Goal: Task Accomplishment & Management: Manage account settings

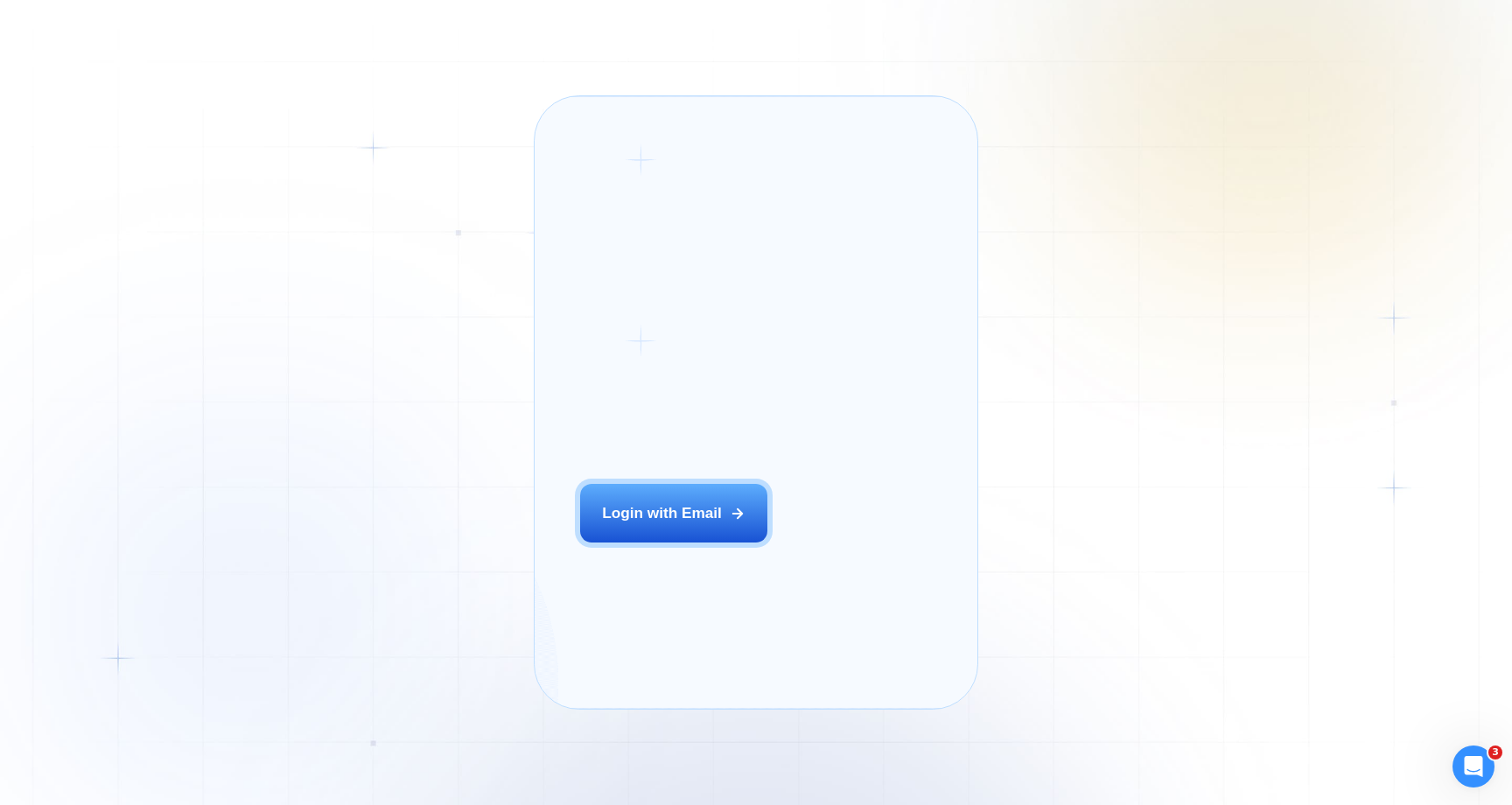
click at [448, 425] on div "Login ‍ Welcome to GigRadar. AI Business Manager for Agencies Login with Email …" at bounding box center [756, 402] width 1512 height 805
click at [1056, 376] on div "Login ‍ Welcome to GigRadar. AI Business Manager for Agencies Login with Email …" at bounding box center [756, 402] width 1512 height 805
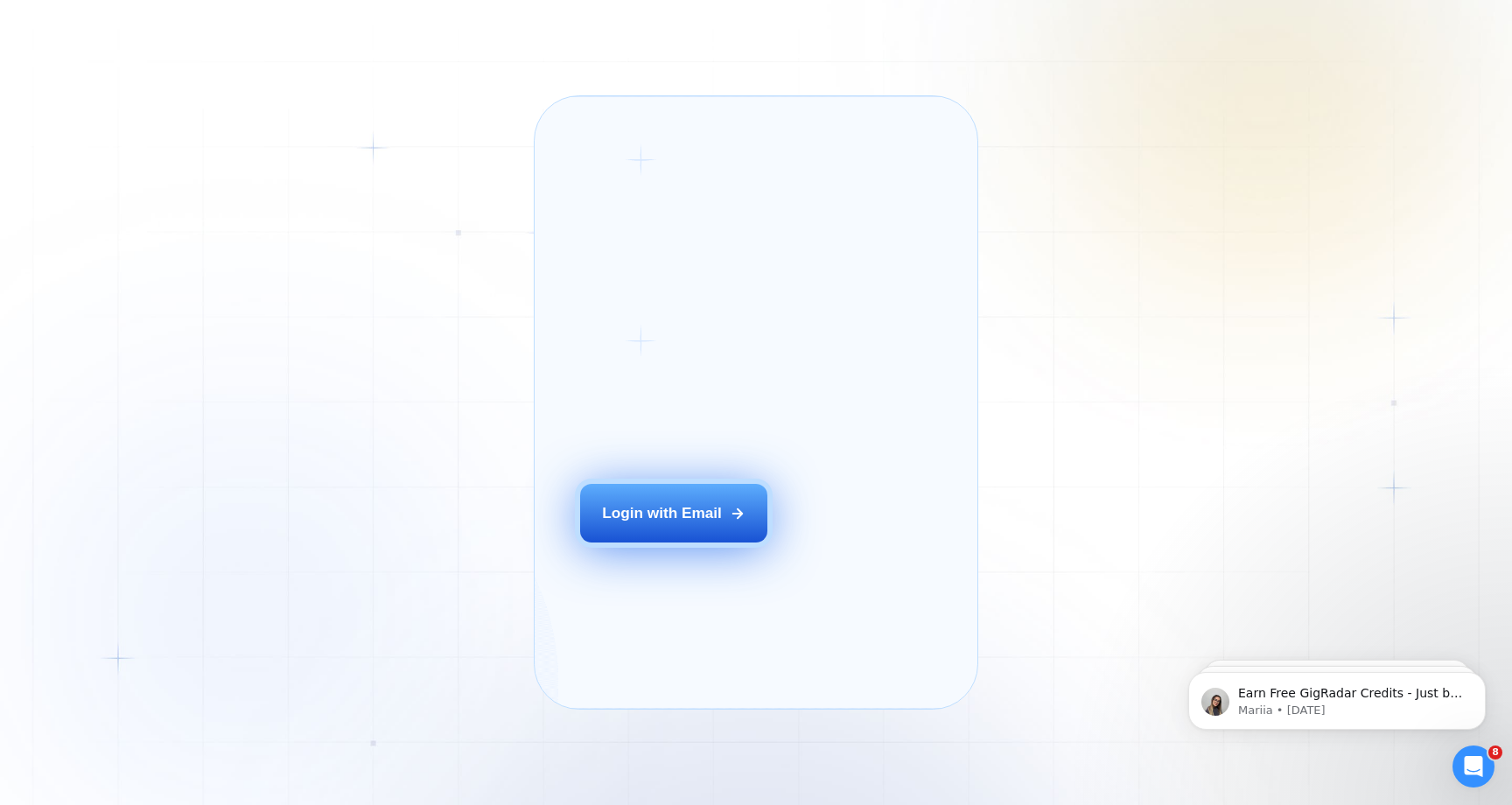
click at [642, 543] on button "Login with Email" at bounding box center [673, 513] width 188 height 59
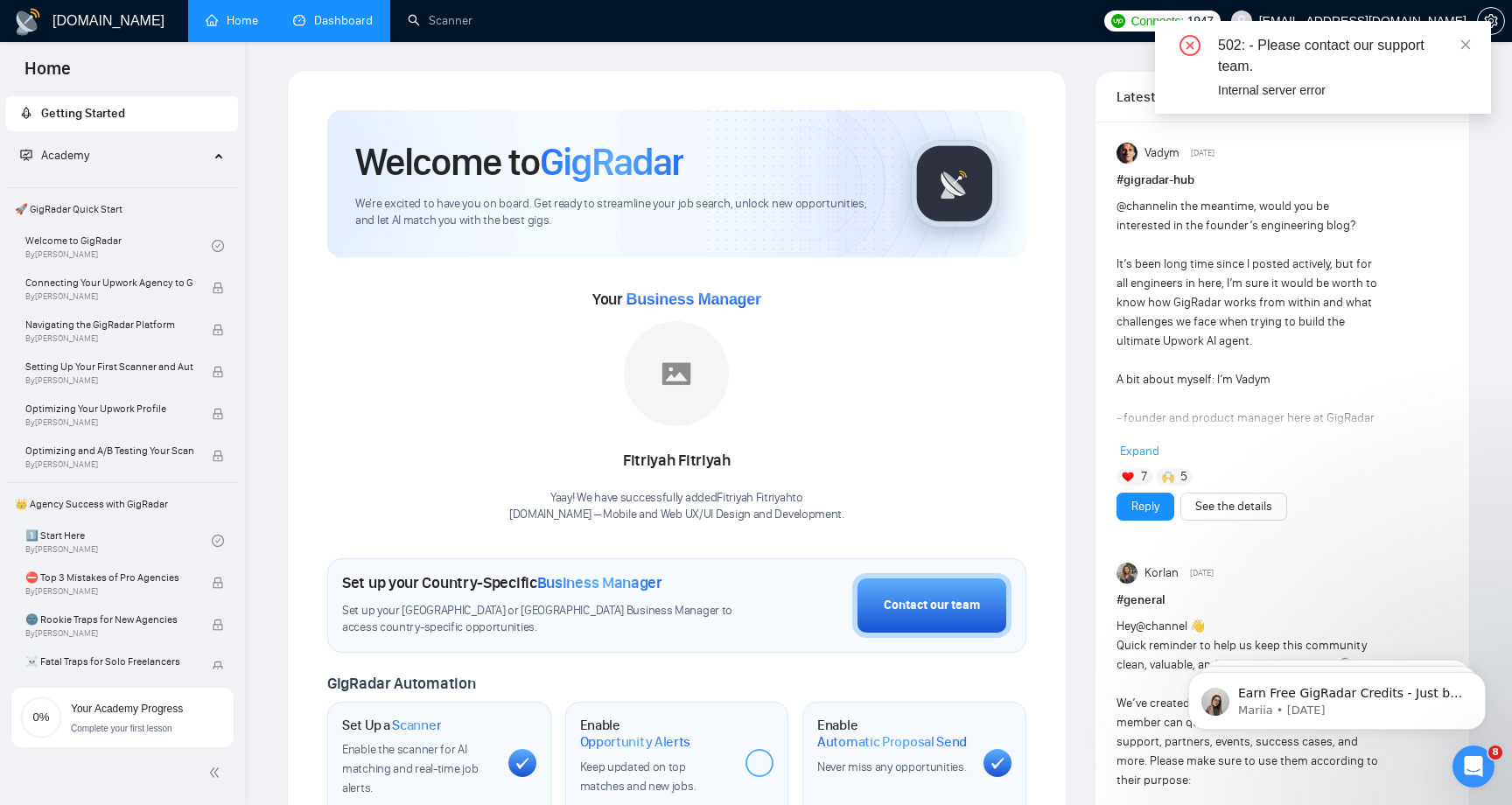
click at [339, 13] on link "Dashboard" at bounding box center [332, 20] width 80 height 15
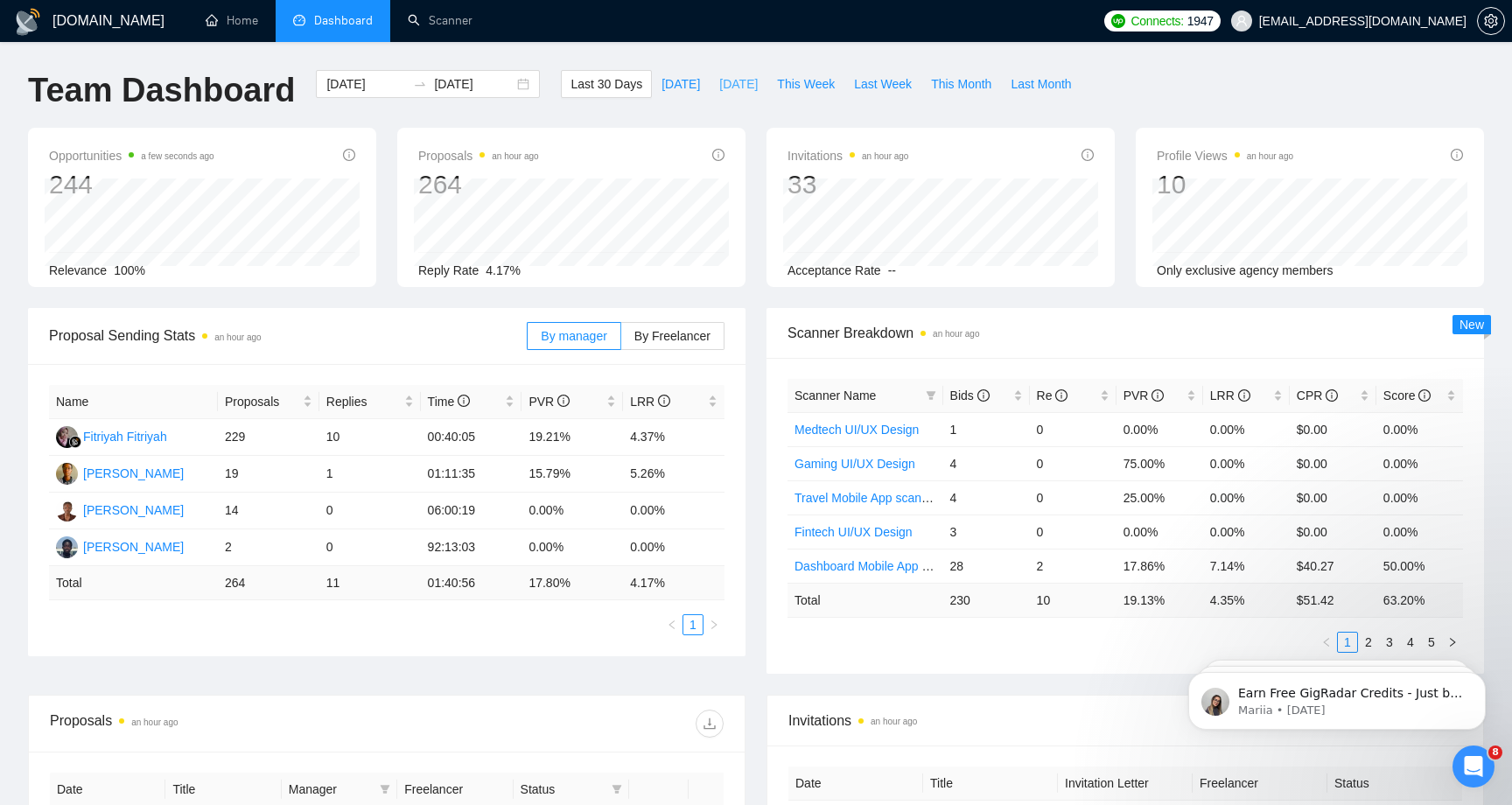
click at [727, 80] on span "[DATE]" at bounding box center [738, 85] width 38 height 20
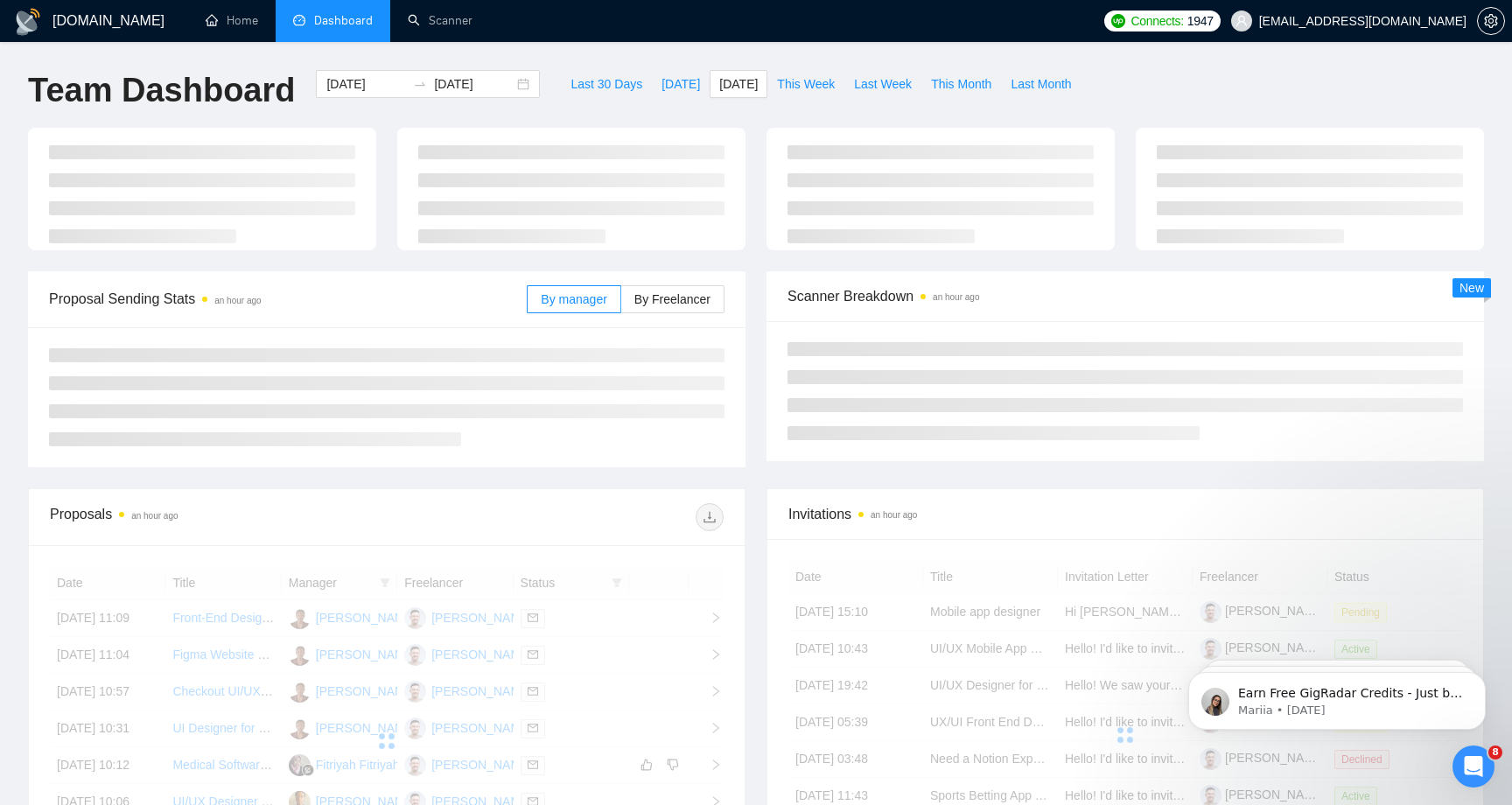
type input "[DATE]"
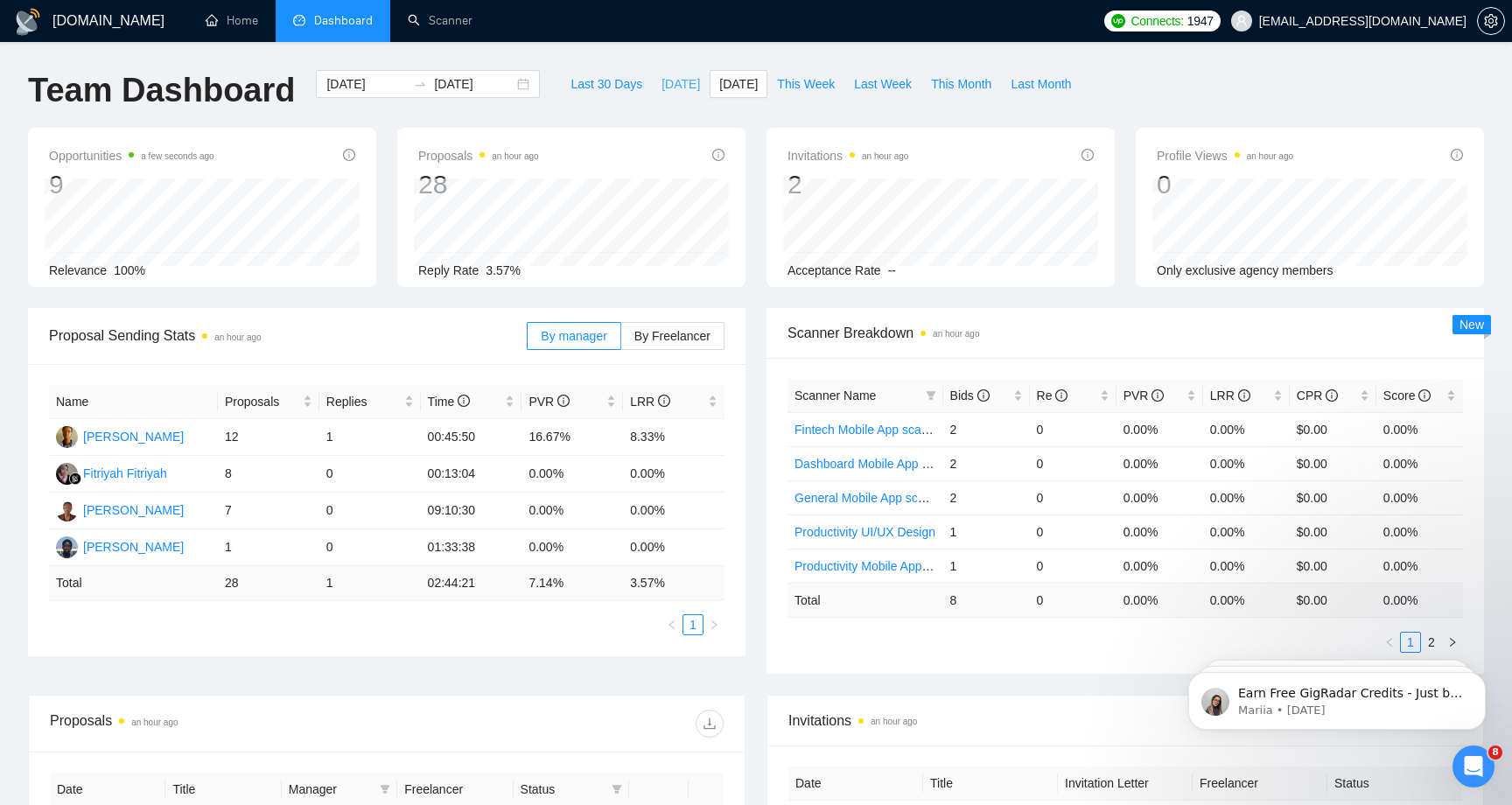
click at [666, 84] on span "[DATE]" at bounding box center [680, 85] width 38 height 20
type input "[DATE]"
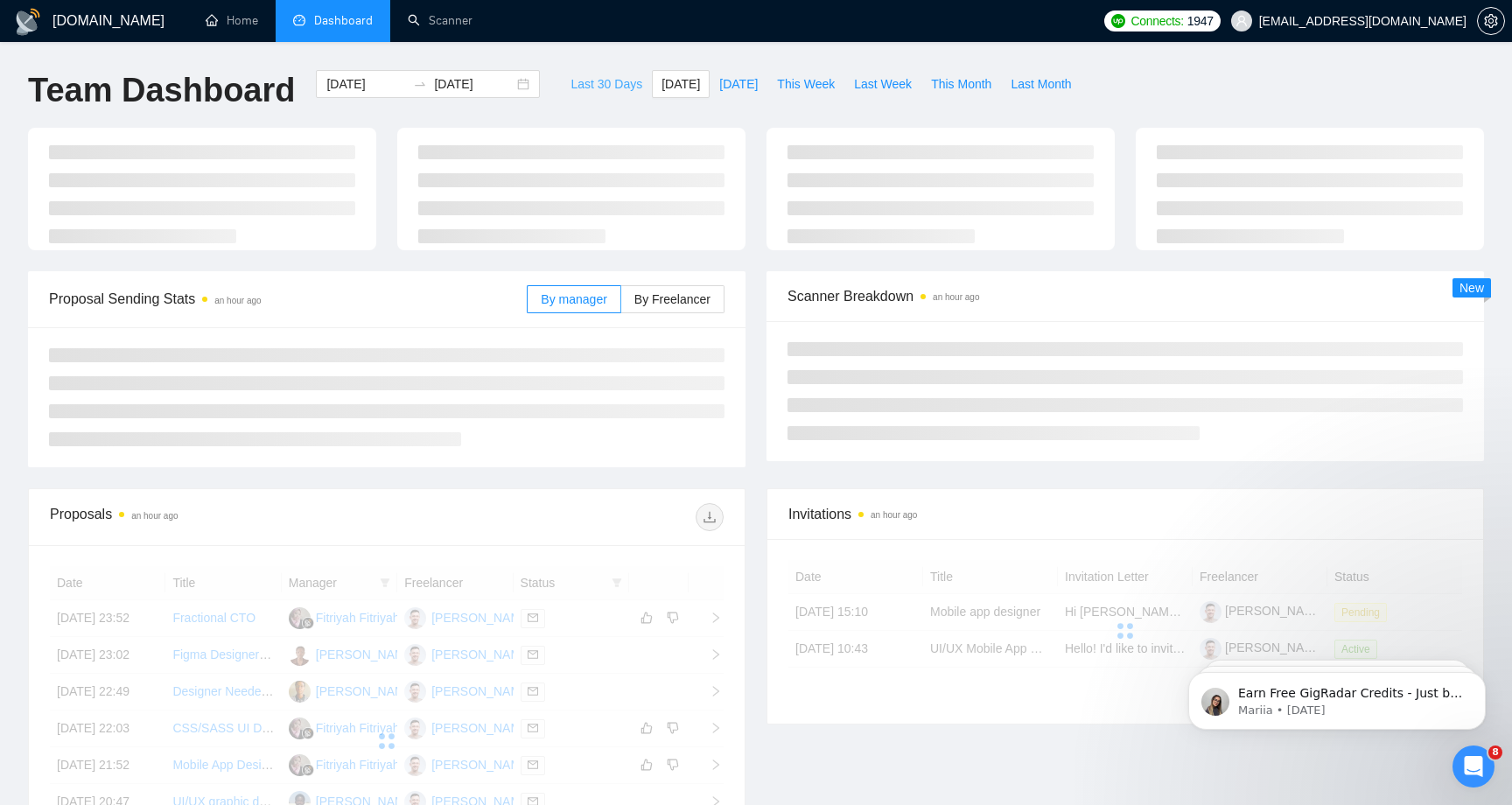
click at [599, 86] on span "Last 30 Days" at bounding box center [606, 85] width 72 height 20
type input "[DATE]"
